Goal: Answer question/provide support

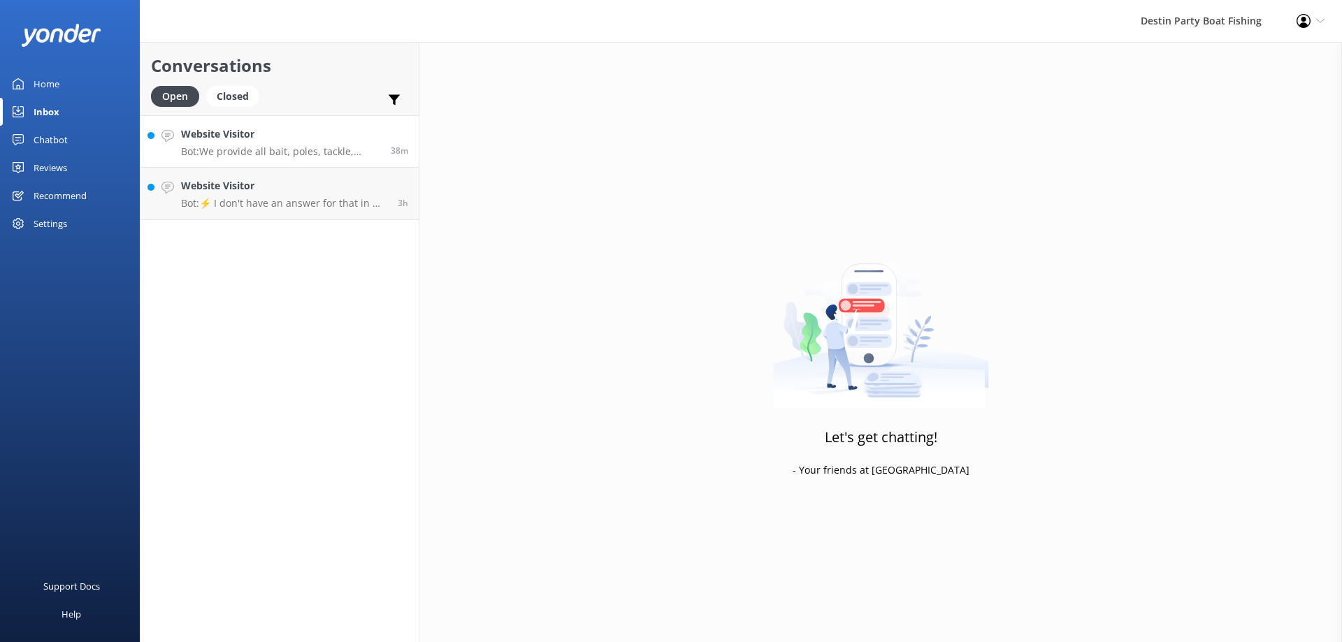
click at [224, 145] on div "Website Visitor Bot: We provide all bait, poles, tackle, licenses, and ice to k…" at bounding box center [280, 142] width 199 height 30
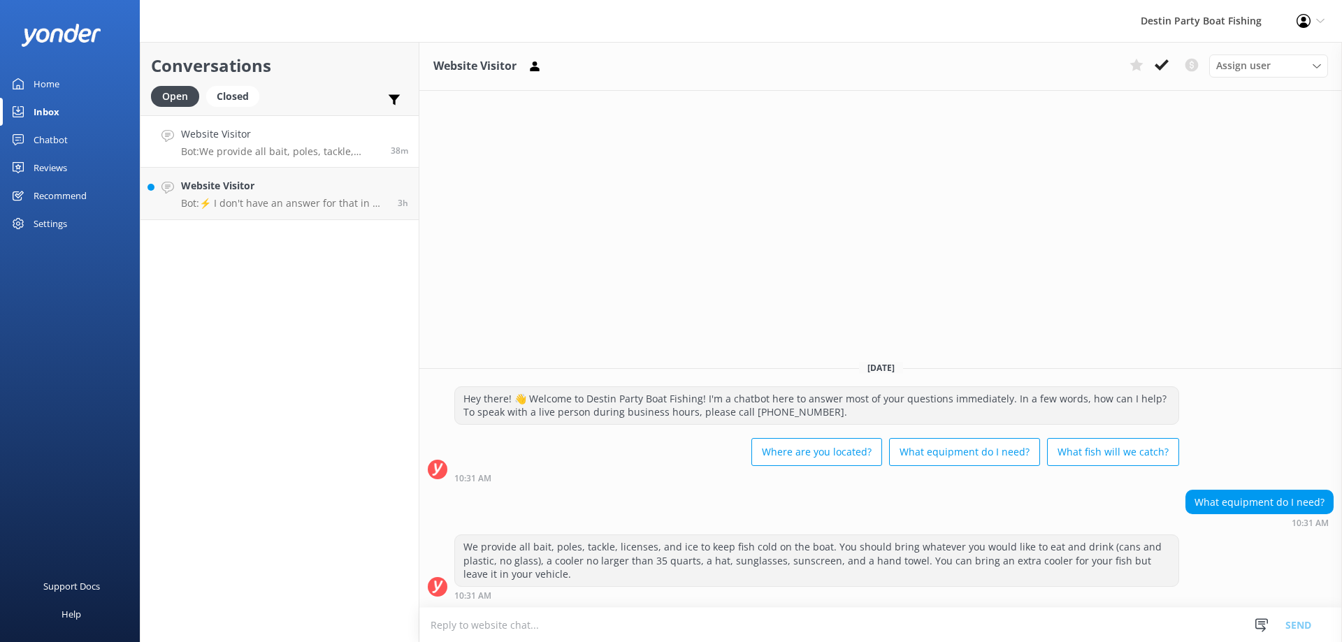
click at [279, 140] on h4 "Website Visitor" at bounding box center [280, 134] width 199 height 15
click at [1162, 64] on icon at bounding box center [1162, 65] width 14 height 14
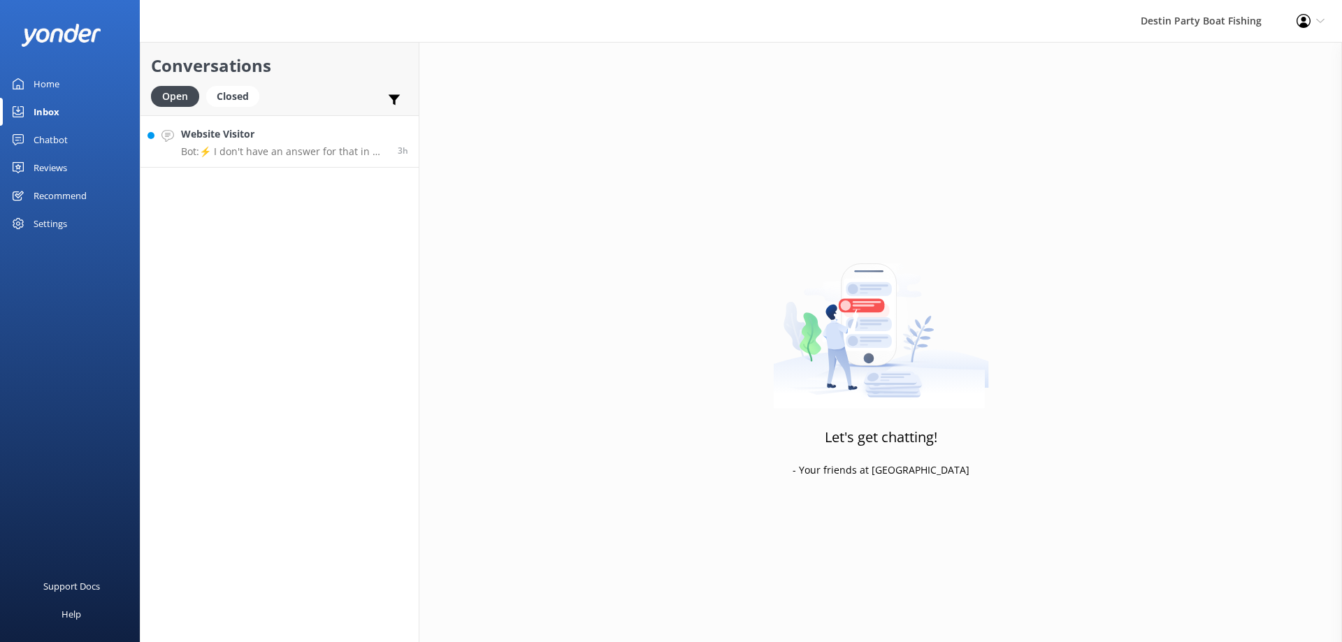
click at [280, 140] on h4 "Website Visitor" at bounding box center [284, 134] width 206 height 15
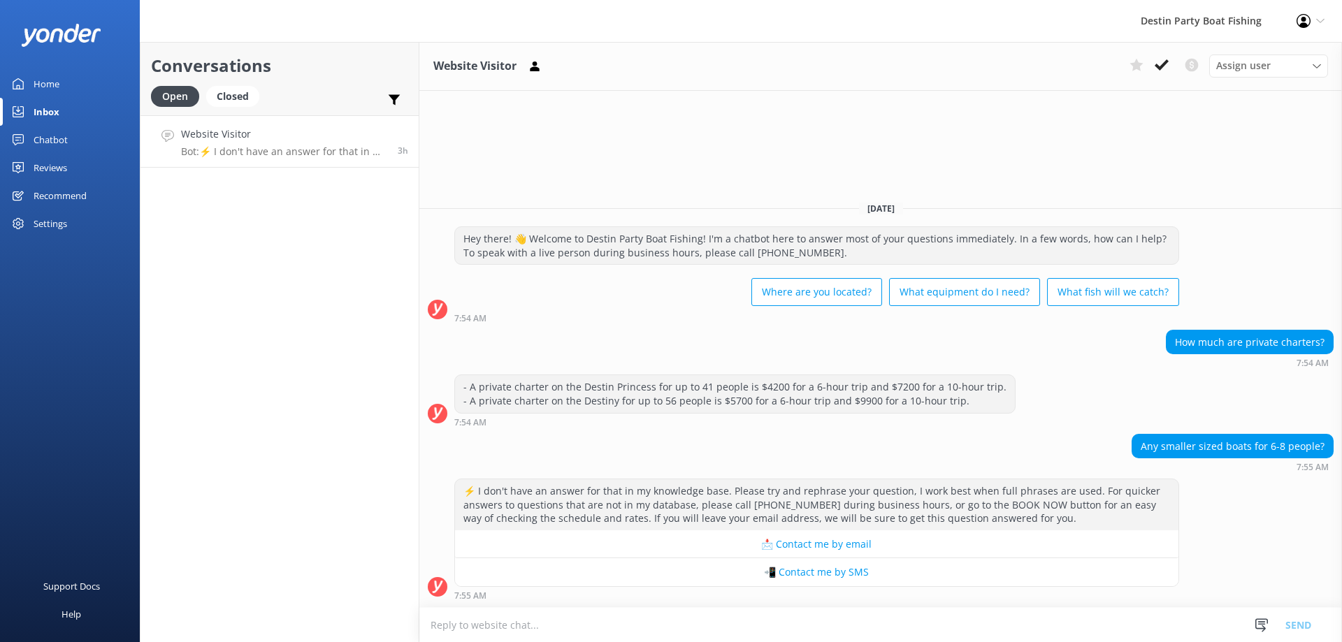
click at [500, 633] on textarea at bounding box center [880, 625] width 923 height 34
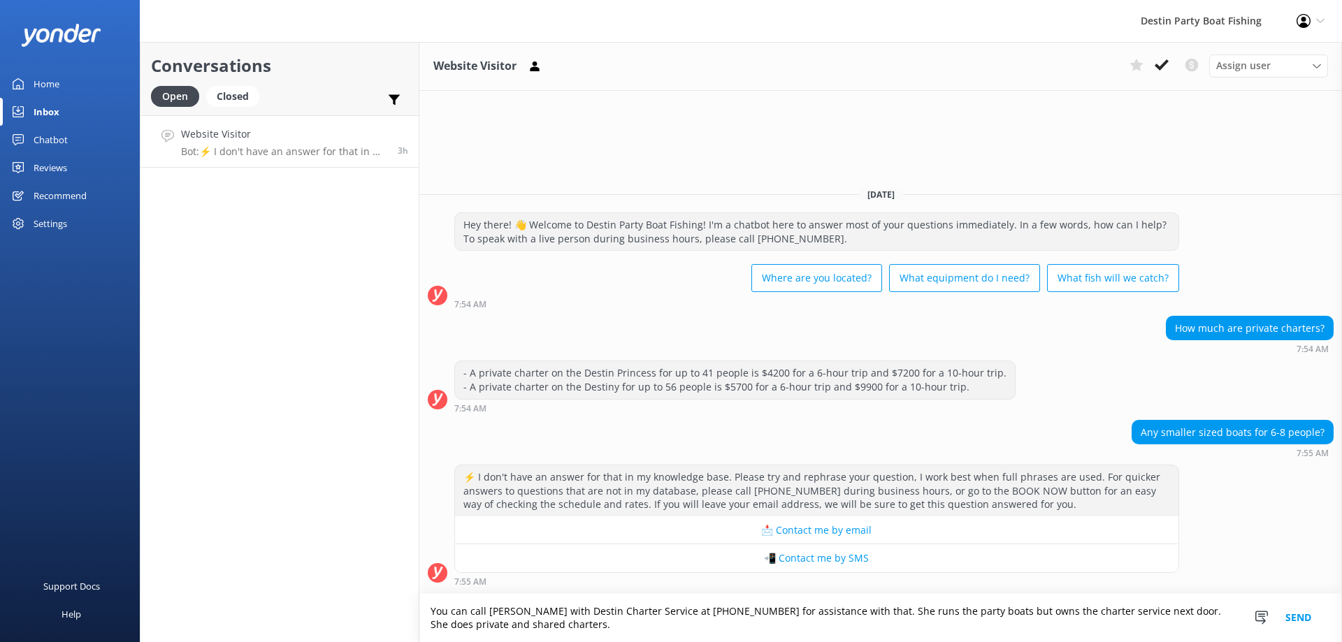
type textarea "You can call [PERSON_NAME] with Destin Charter Service at [PHONE_NUMBER] for as…"
click at [1293, 614] on button "Send" at bounding box center [1298, 618] width 52 height 48
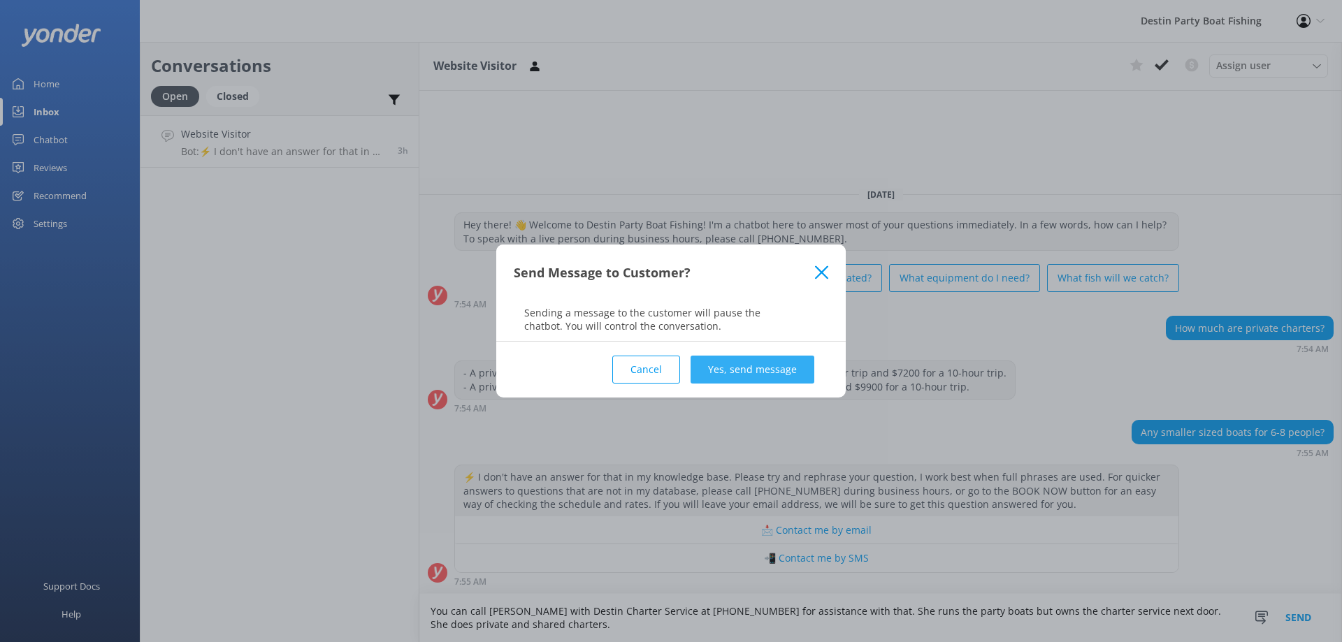
click at [741, 377] on button "Yes, send message" at bounding box center [753, 370] width 124 height 28
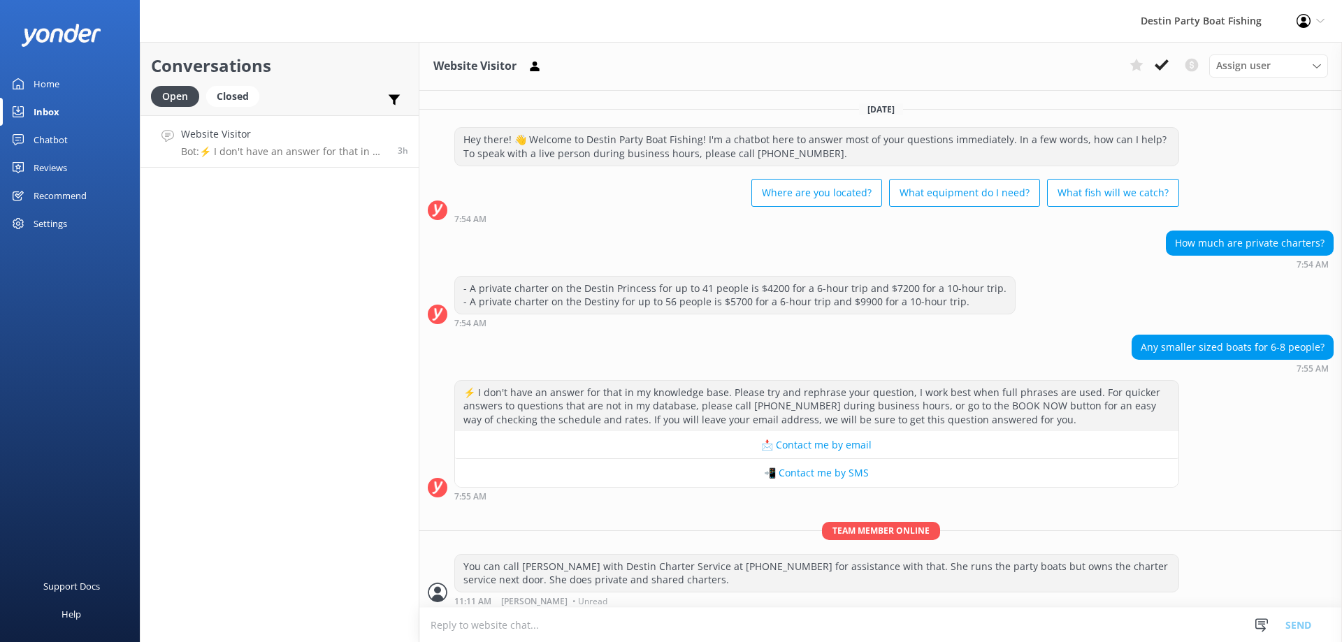
scroll to position [6, 0]
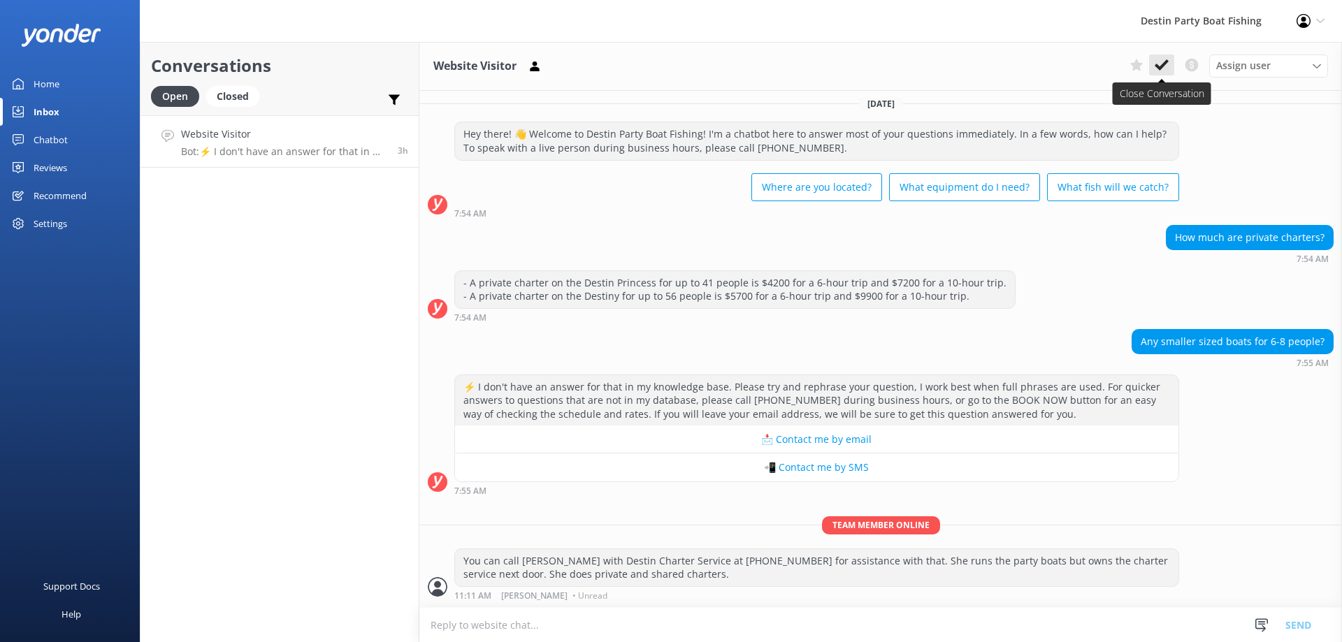
click at [1164, 65] on use at bounding box center [1162, 64] width 14 height 11
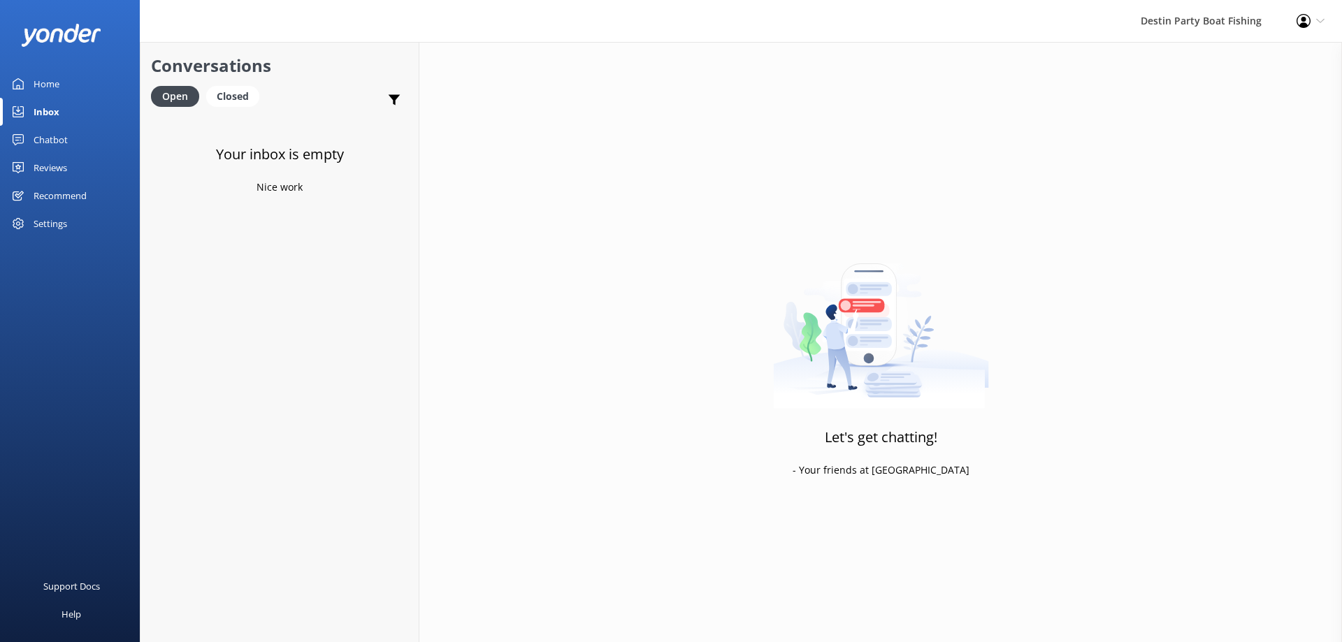
click at [52, 175] on div "Reviews" at bounding box center [51, 168] width 34 height 28
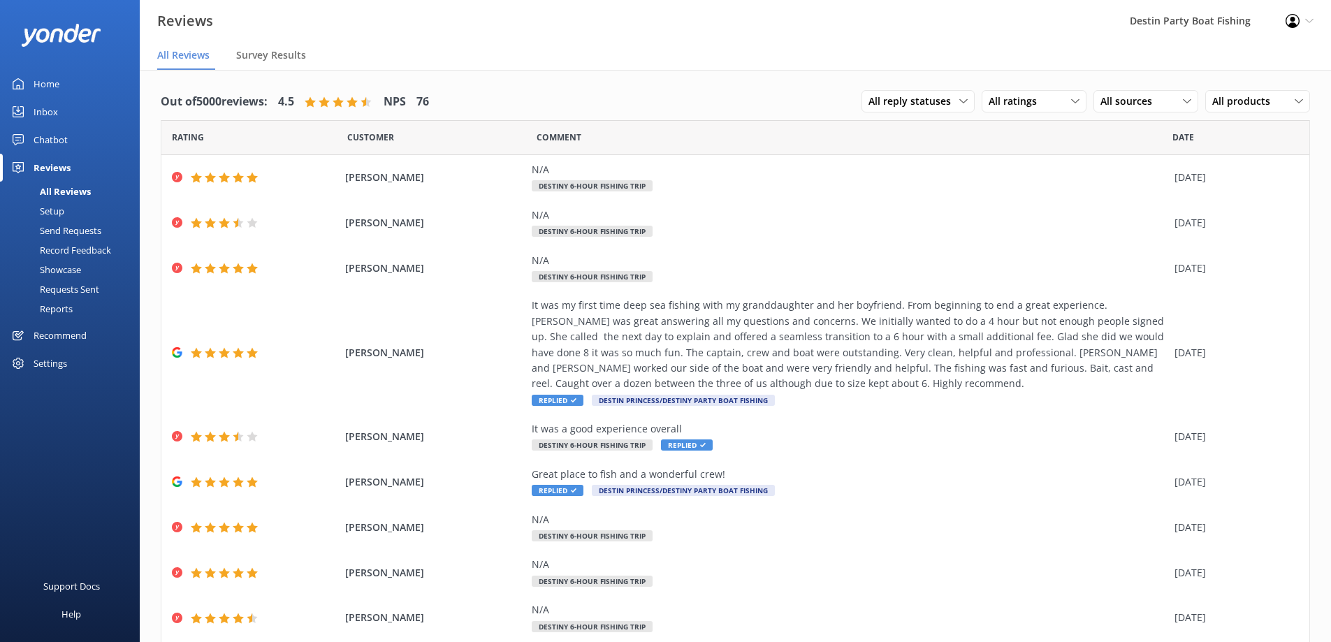
click at [53, 117] on div "Inbox" at bounding box center [46, 112] width 24 height 28
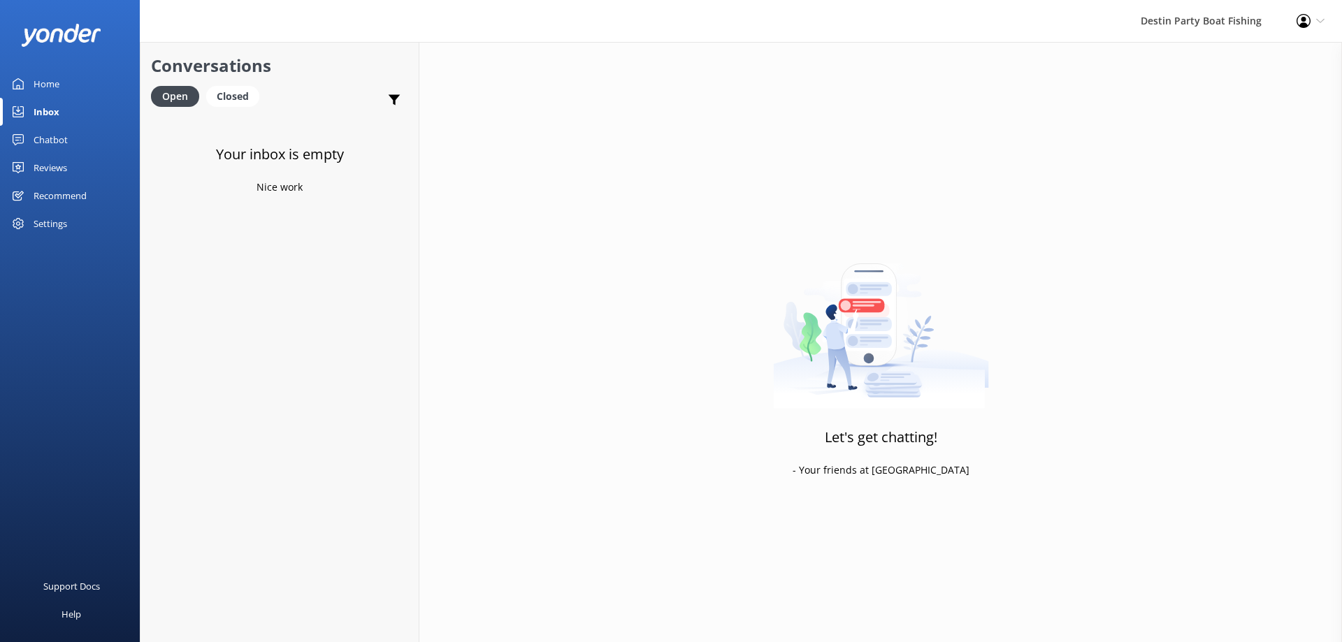
click at [45, 82] on div "Home" at bounding box center [47, 84] width 26 height 28
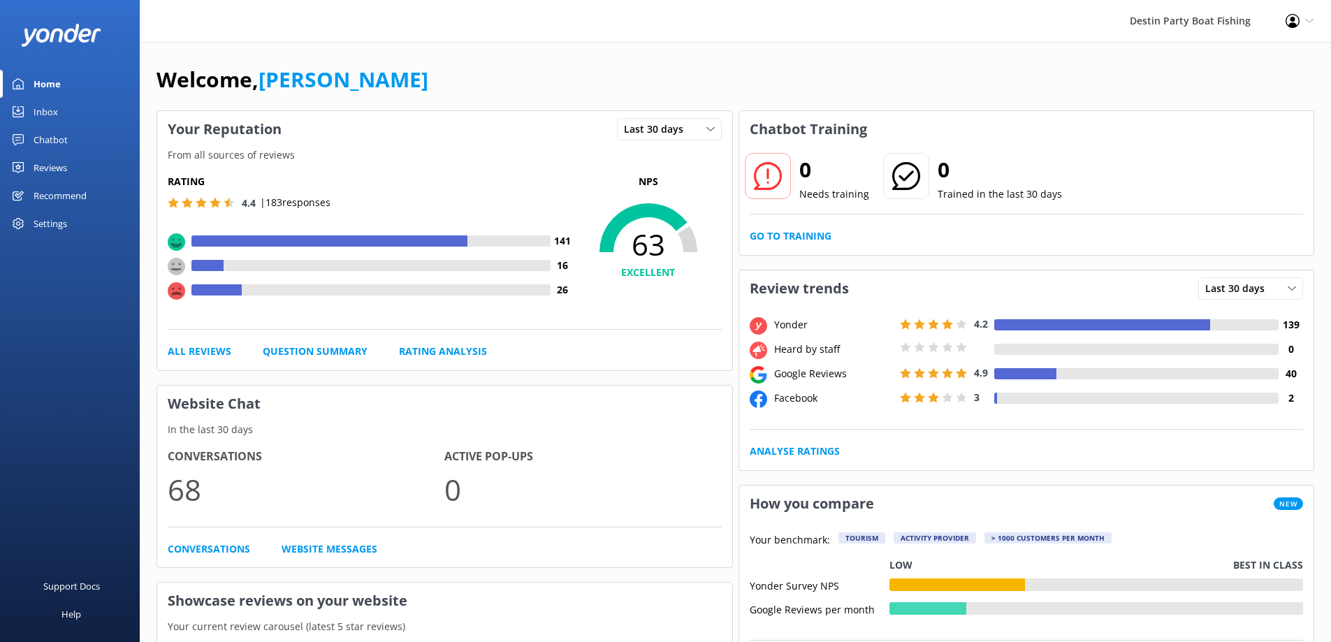
click at [62, 106] on link "Inbox" at bounding box center [70, 112] width 140 height 28
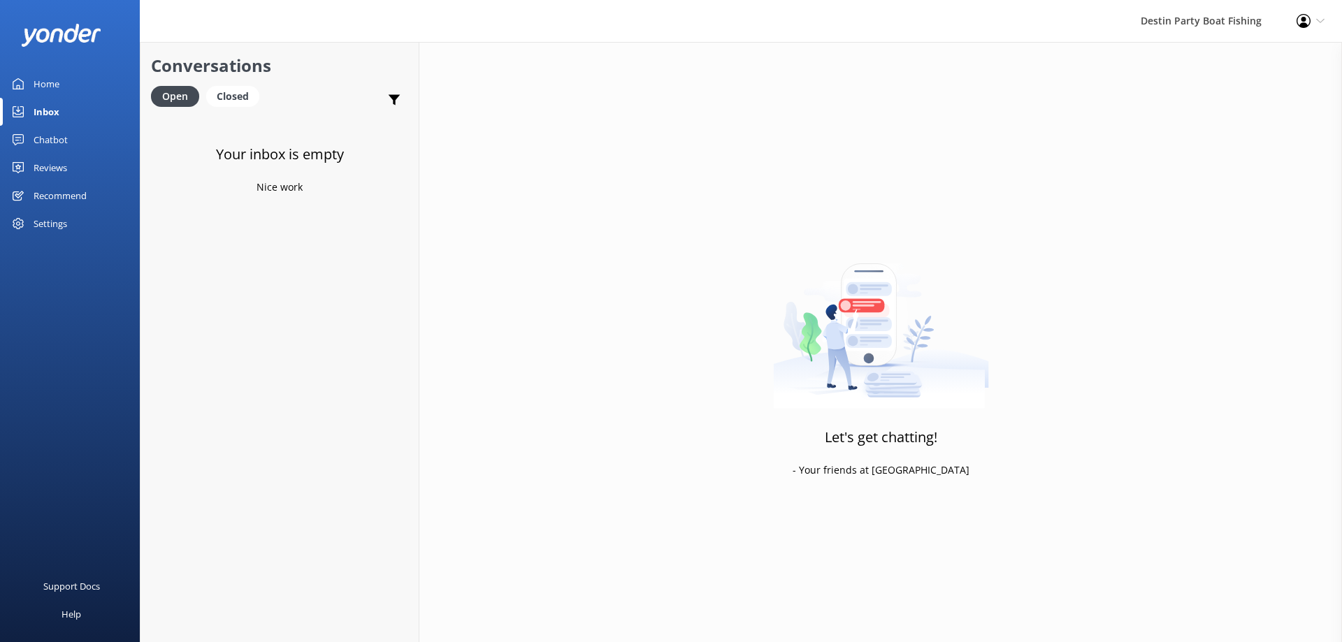
click at [63, 173] on div "Reviews" at bounding box center [51, 168] width 34 height 28
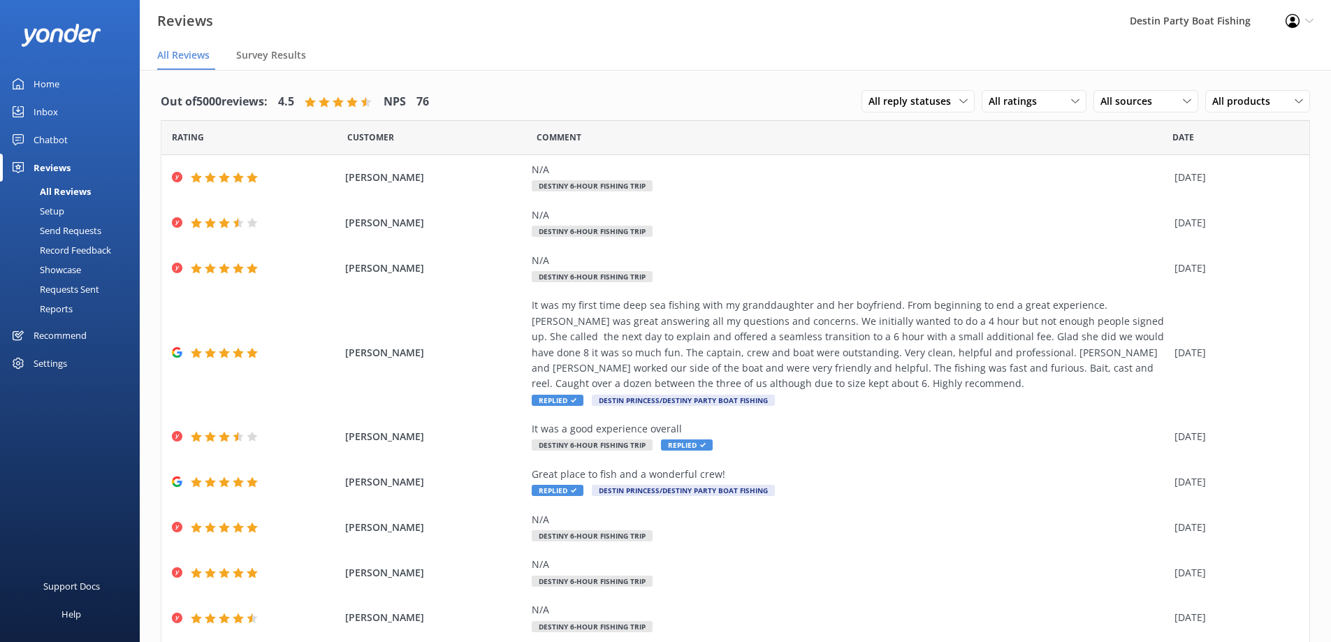
click at [50, 107] on div "Inbox" at bounding box center [46, 112] width 24 height 28
